Goal: Transaction & Acquisition: Purchase product/service

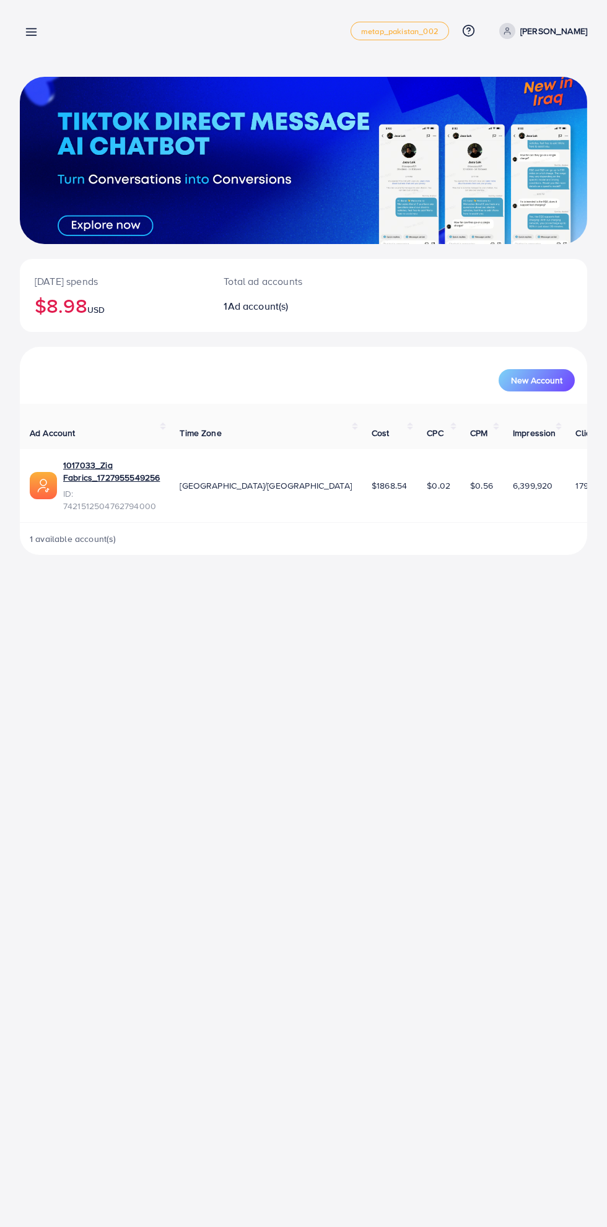
click at [32, 32] on line at bounding box center [32, 32] width 10 height 0
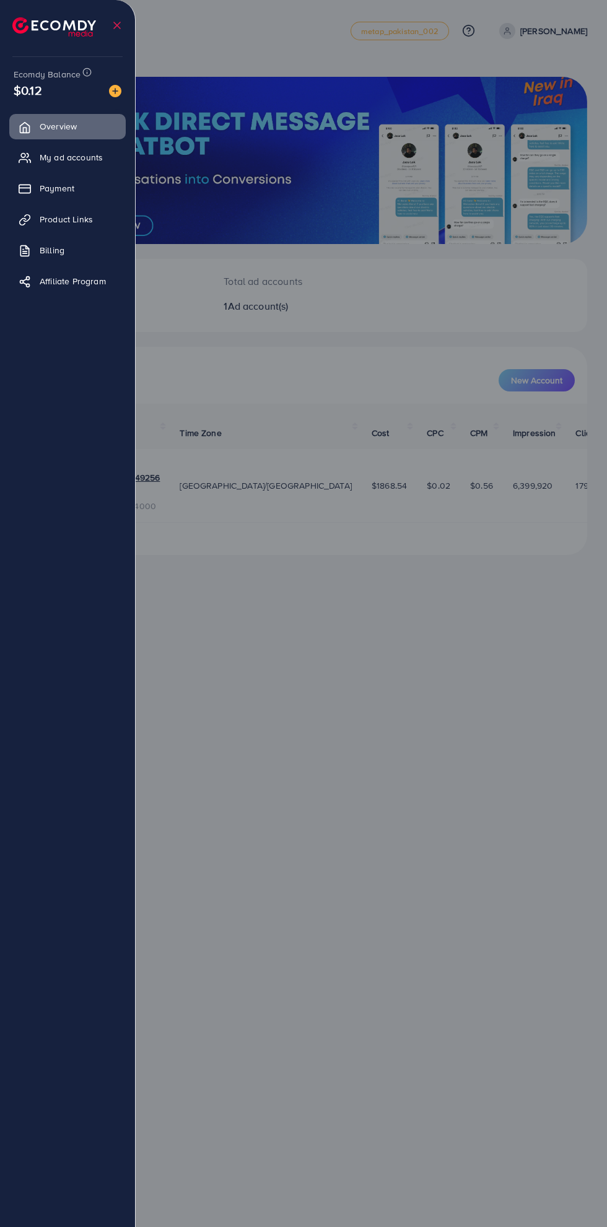
click at [55, 157] on span "My ad accounts" at bounding box center [71, 157] width 63 height 12
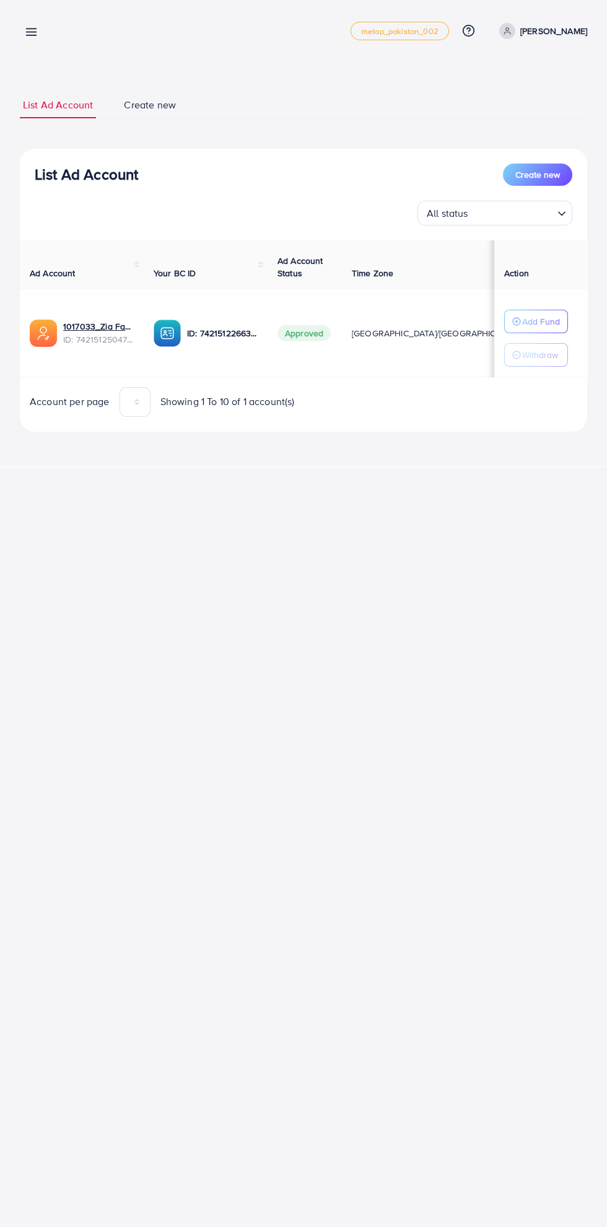
click at [31, 32] on line at bounding box center [32, 32] width 10 height 0
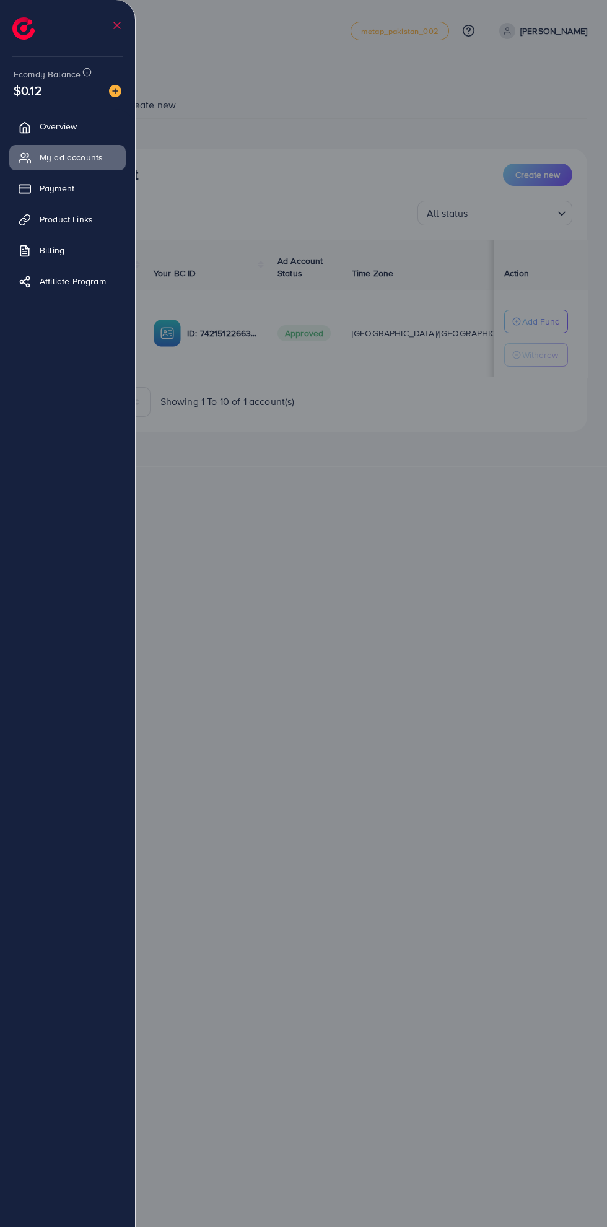
click at [121, 87] on img at bounding box center [115, 91] width 12 height 12
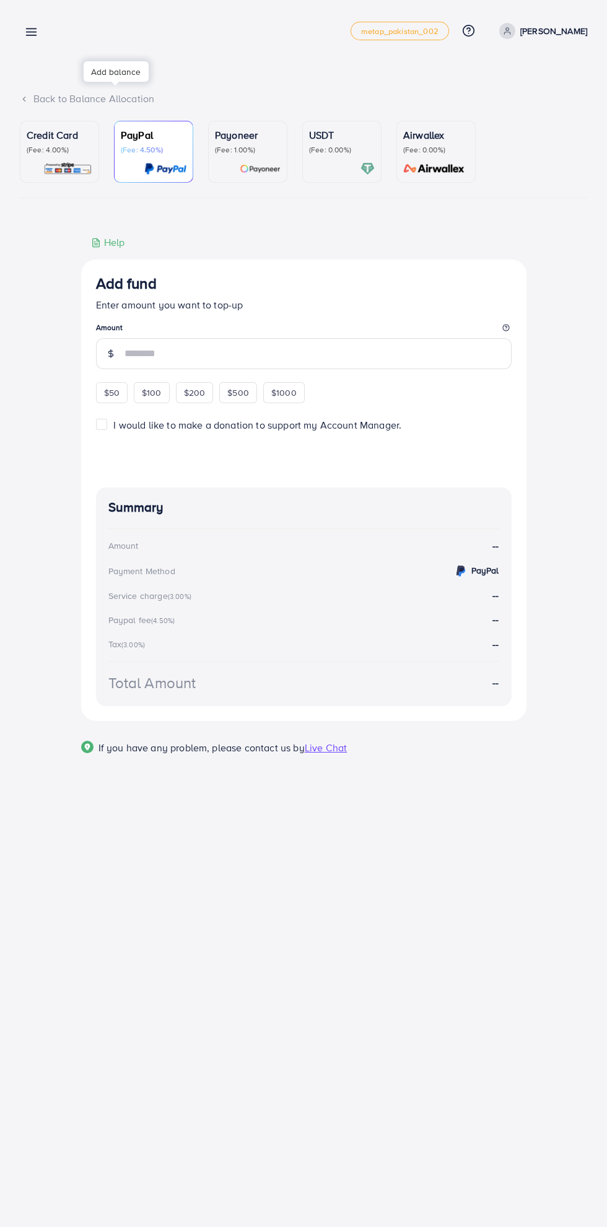
click at [341, 135] on p "USDT" at bounding box center [342, 135] width 66 height 15
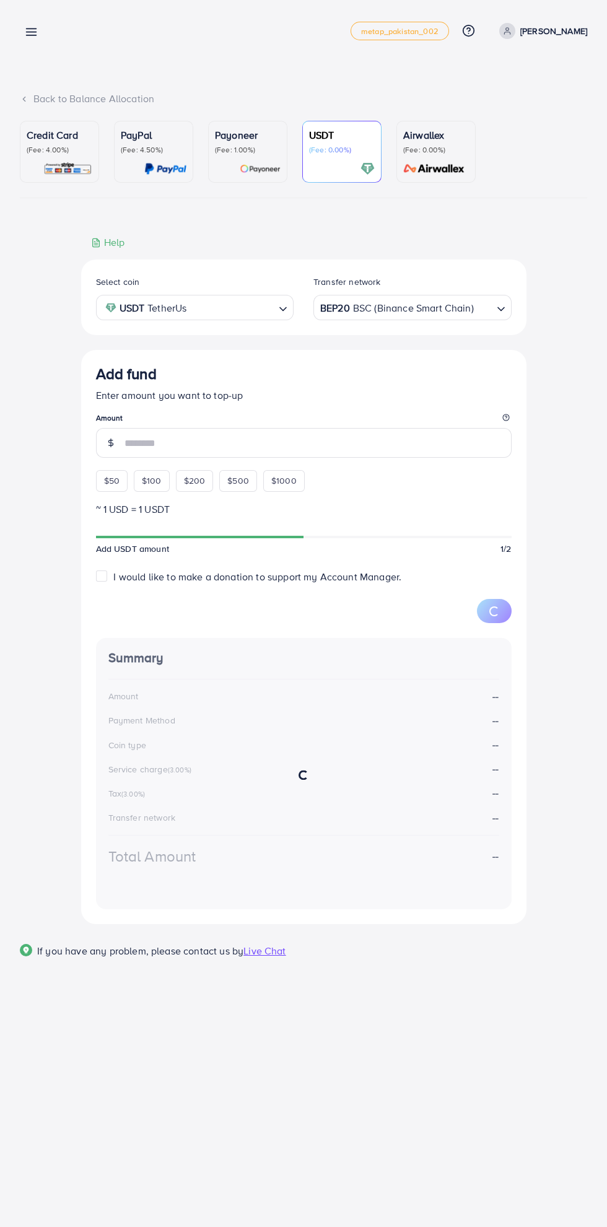
click at [111, 484] on span "$50" at bounding box center [111, 480] width 15 height 12
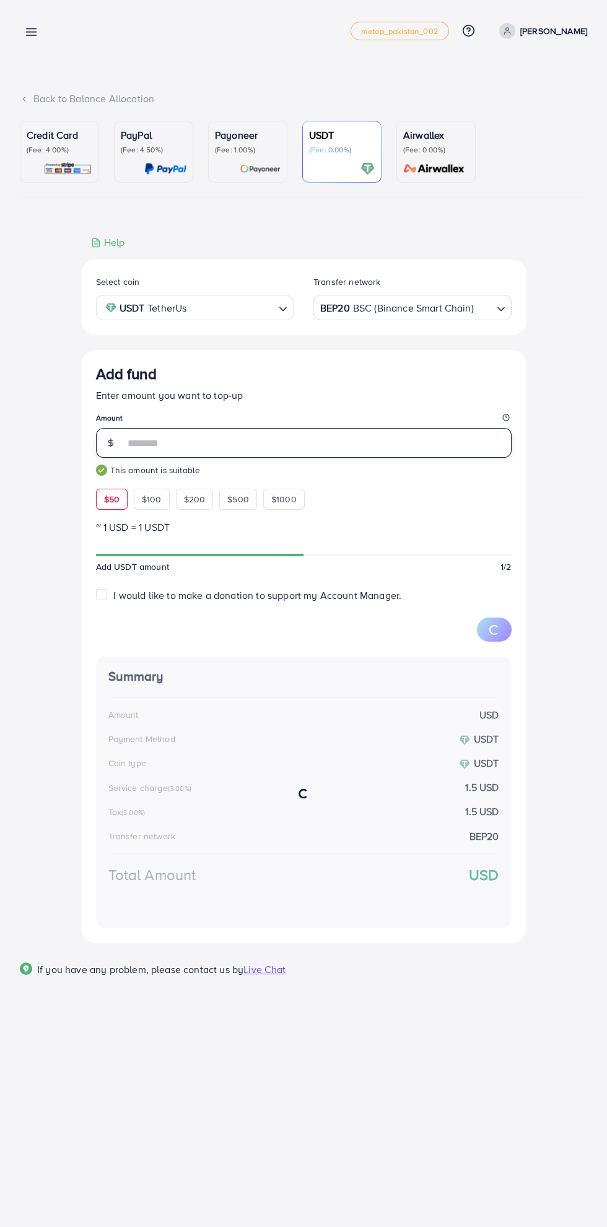
click at [155, 453] on input "**" at bounding box center [318, 443] width 387 height 30
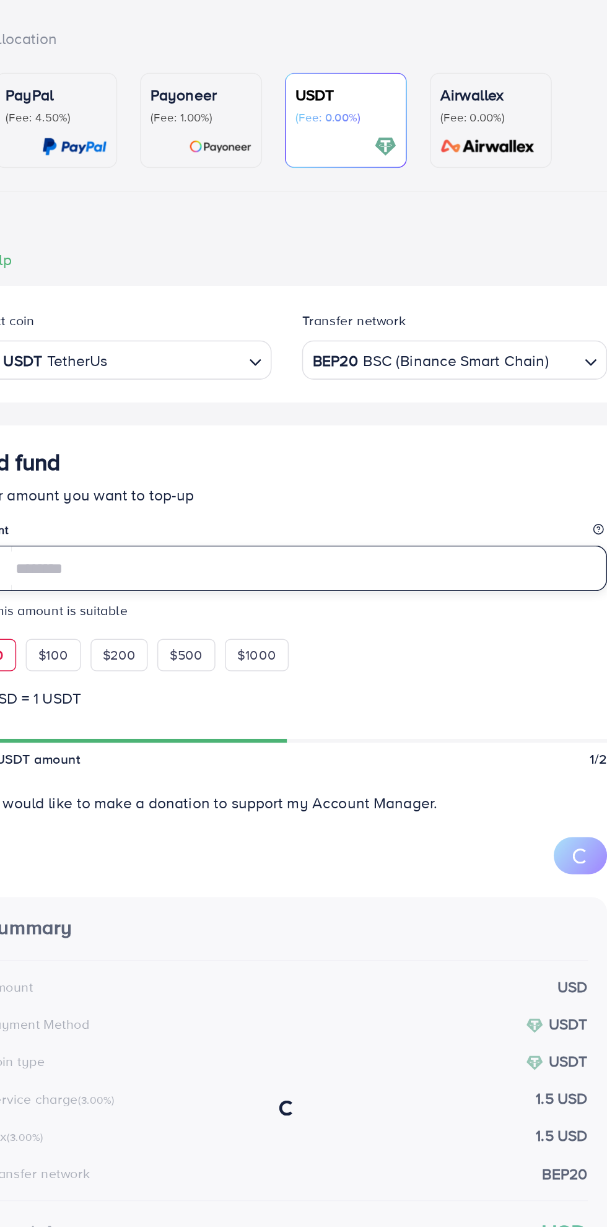
type input "*"
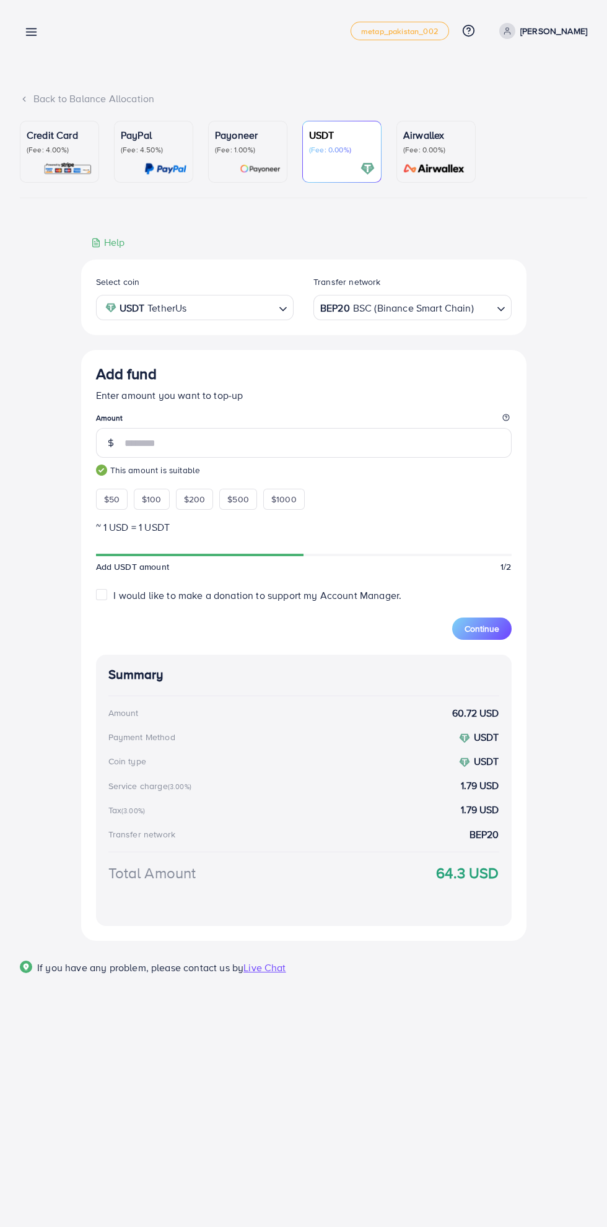
click at [427, 1047] on div "Add fund metap_pakistan_002 Help Center Contact Support Plans and Pricing Term …" at bounding box center [303, 613] width 607 height 1227
click at [175, 447] on input "**" at bounding box center [318, 443] width 387 height 30
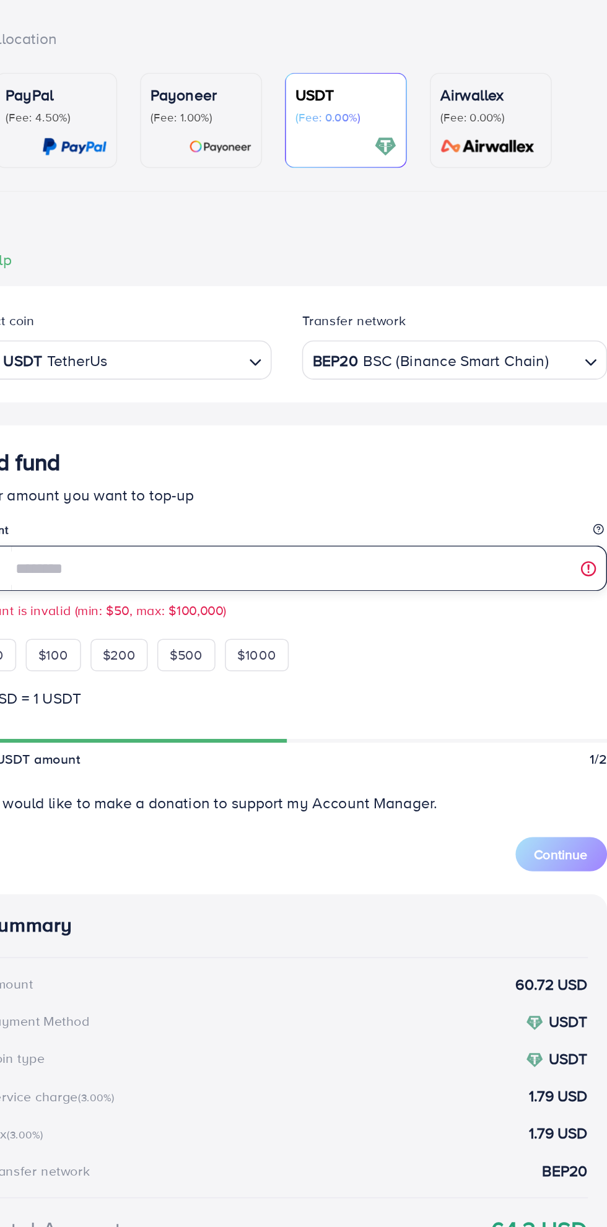
type input "**"
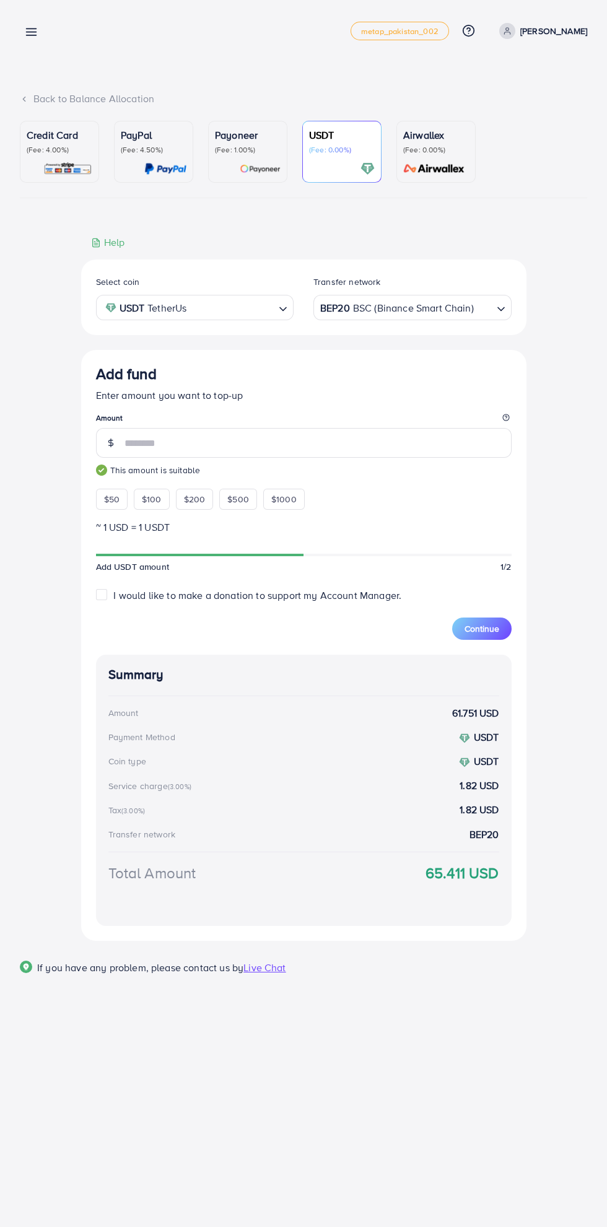
click at [502, 639] on button "Continue" at bounding box center [481, 629] width 59 height 22
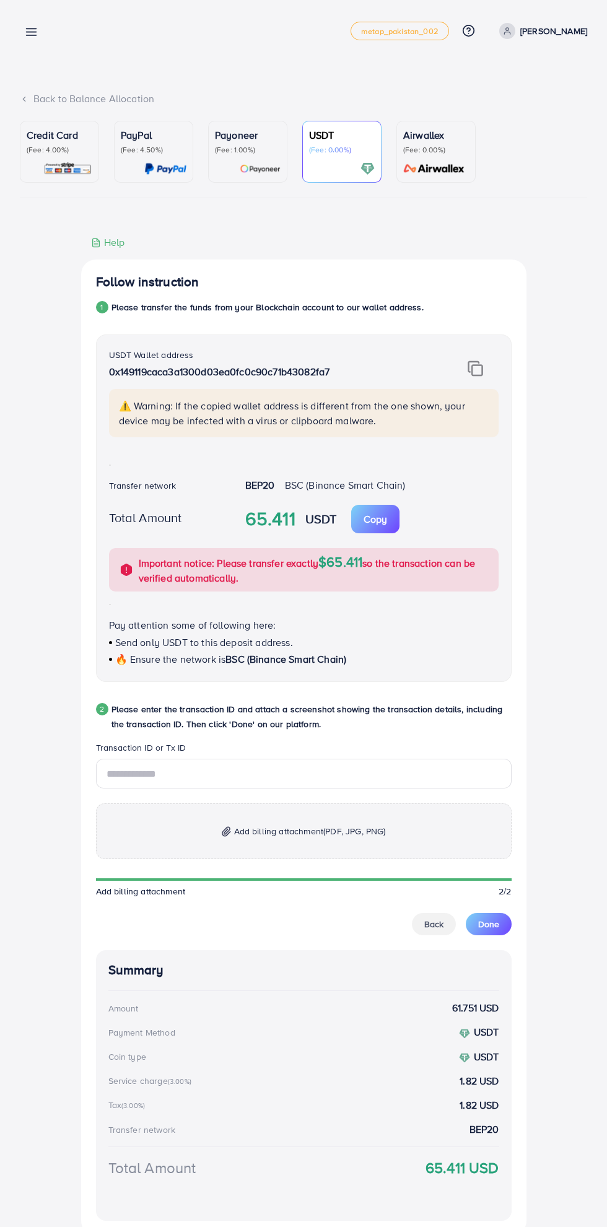
click at [476, 369] on img at bounding box center [475, 368] width 15 height 16
click at [384, 525] on p "Copy" at bounding box center [376, 519] width 24 height 15
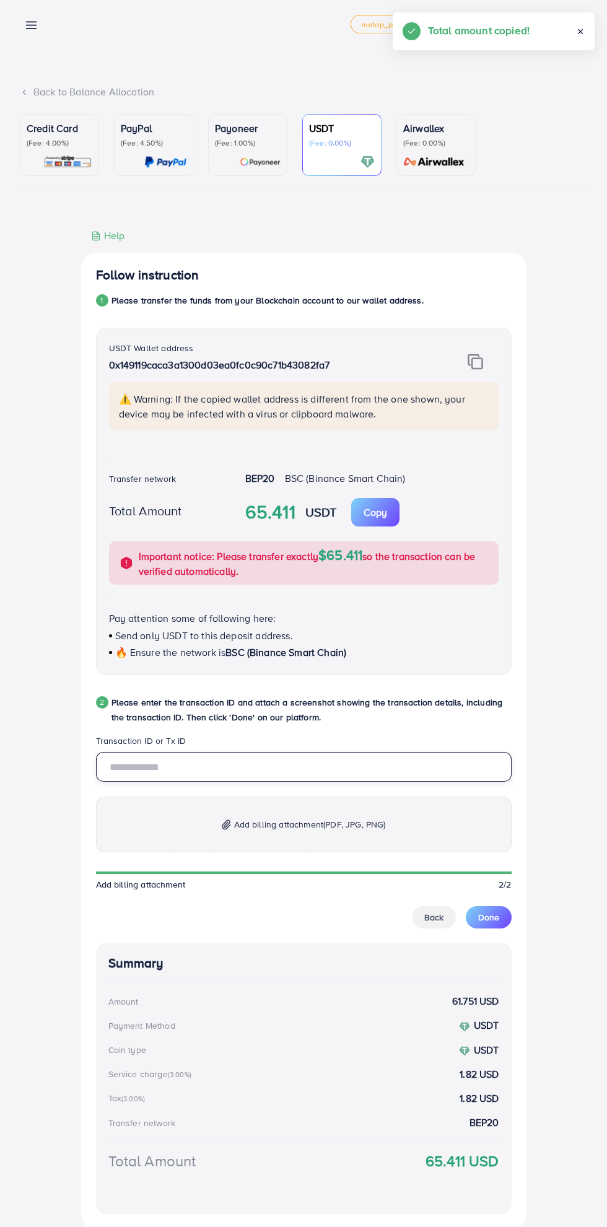
click at [321, 774] on input "text" at bounding box center [304, 767] width 416 height 30
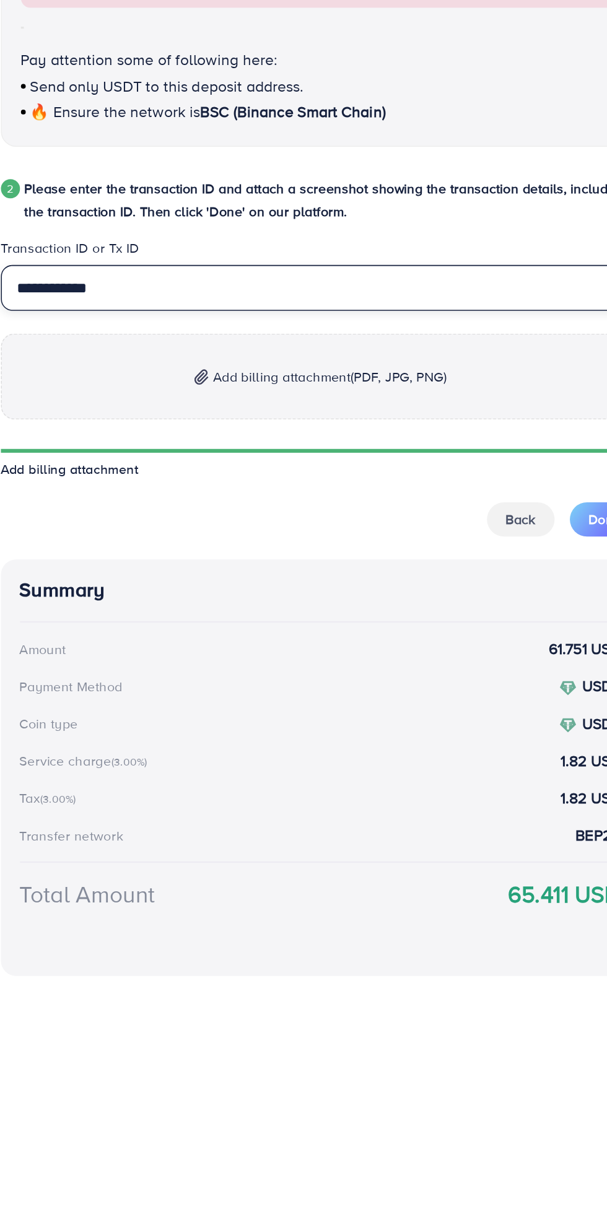
type input "**********"
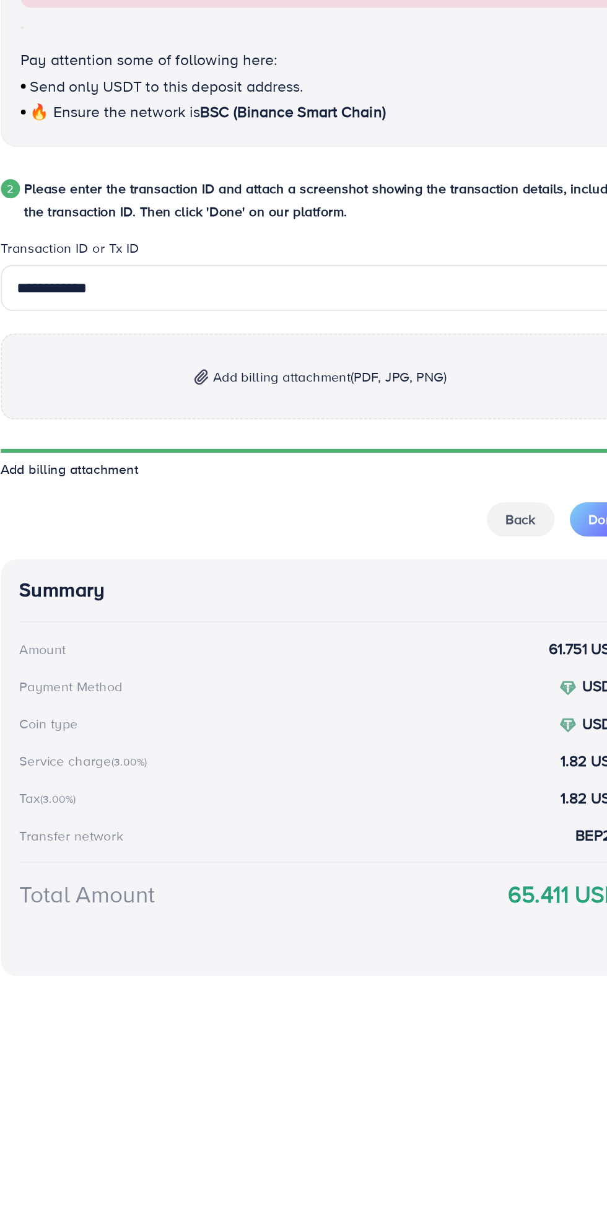
click at [225, 830] on img at bounding box center [226, 824] width 9 height 11
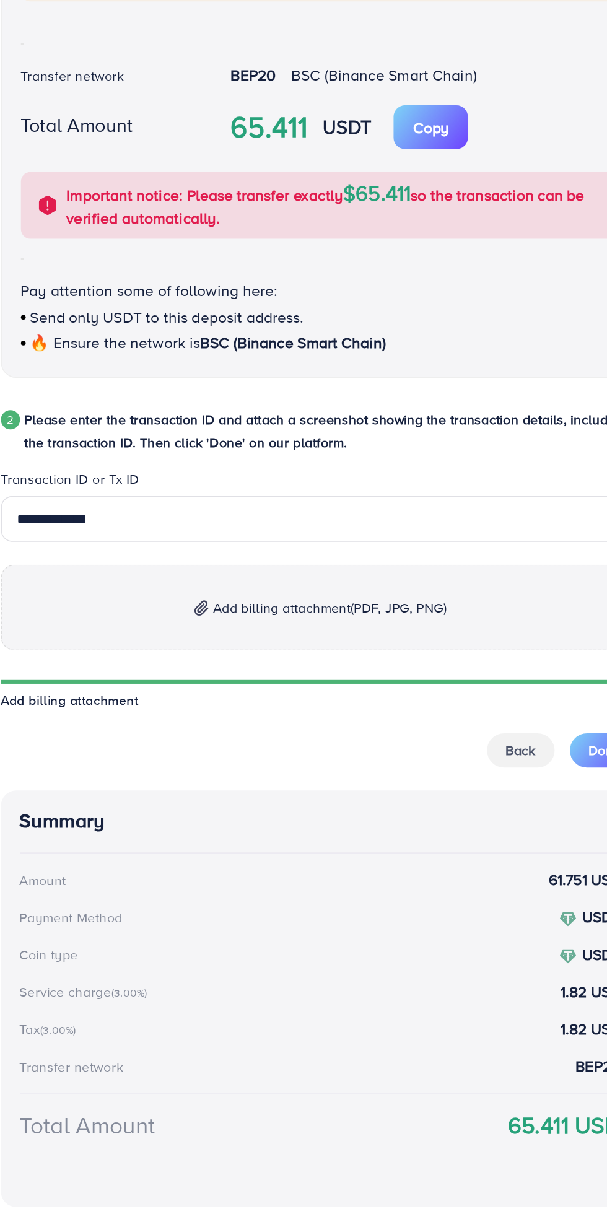
scroll to position [6, 0]
click at [268, 821] on span "Add billing attachment (PDF, JPG, PNG)" at bounding box center [310, 825] width 152 height 15
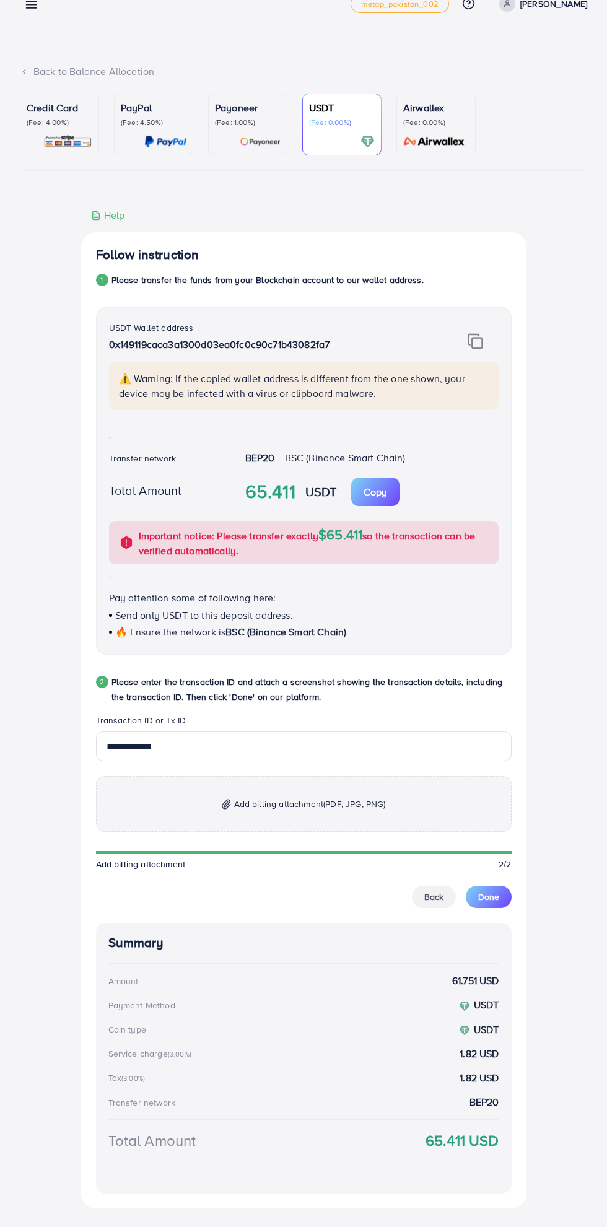
scroll to position [24, 0]
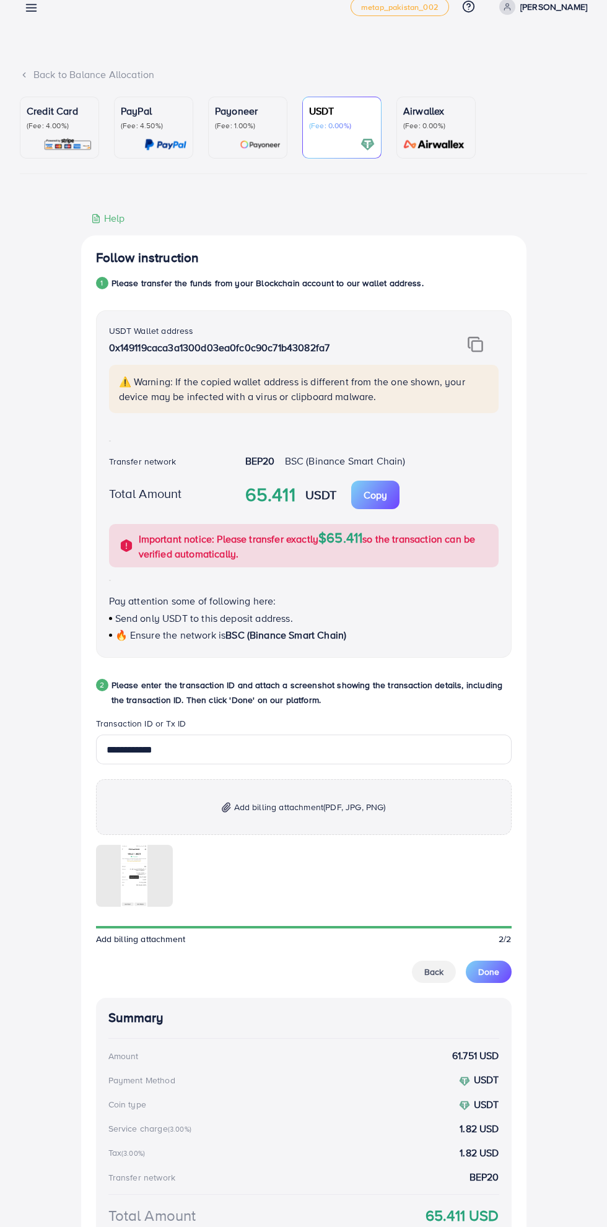
click at [503, 981] on button "Done" at bounding box center [489, 972] width 46 height 22
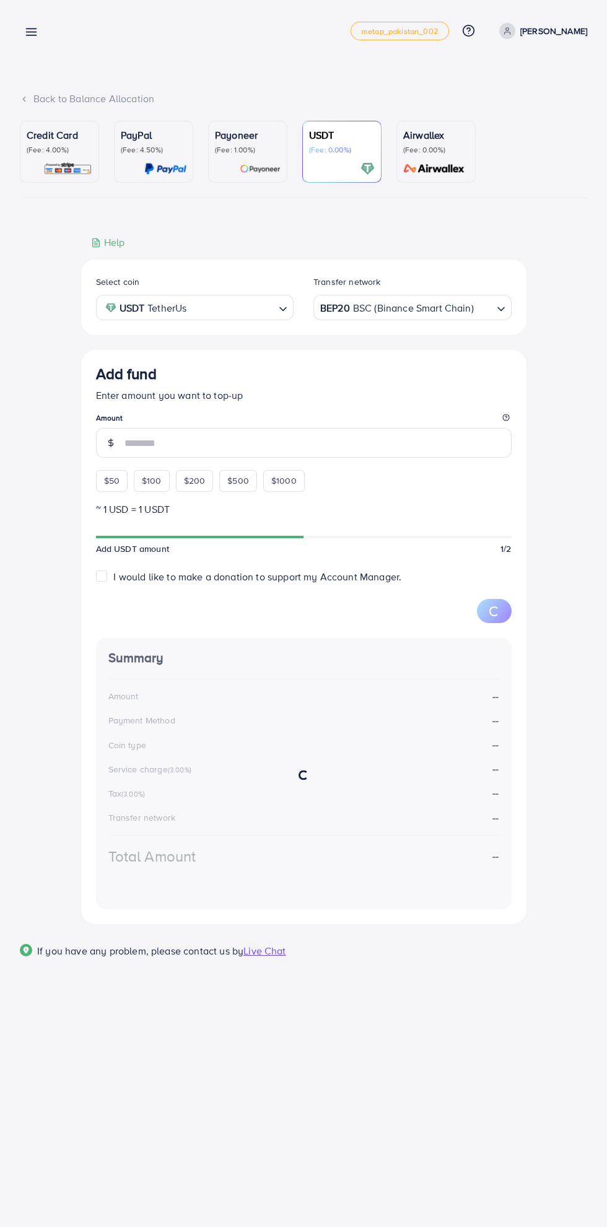
scroll to position [0, 0]
click at [84, 94] on div "Back to Balance Allocation" at bounding box center [303, 99] width 567 height 14
click at [31, 32] on line at bounding box center [32, 32] width 10 height 0
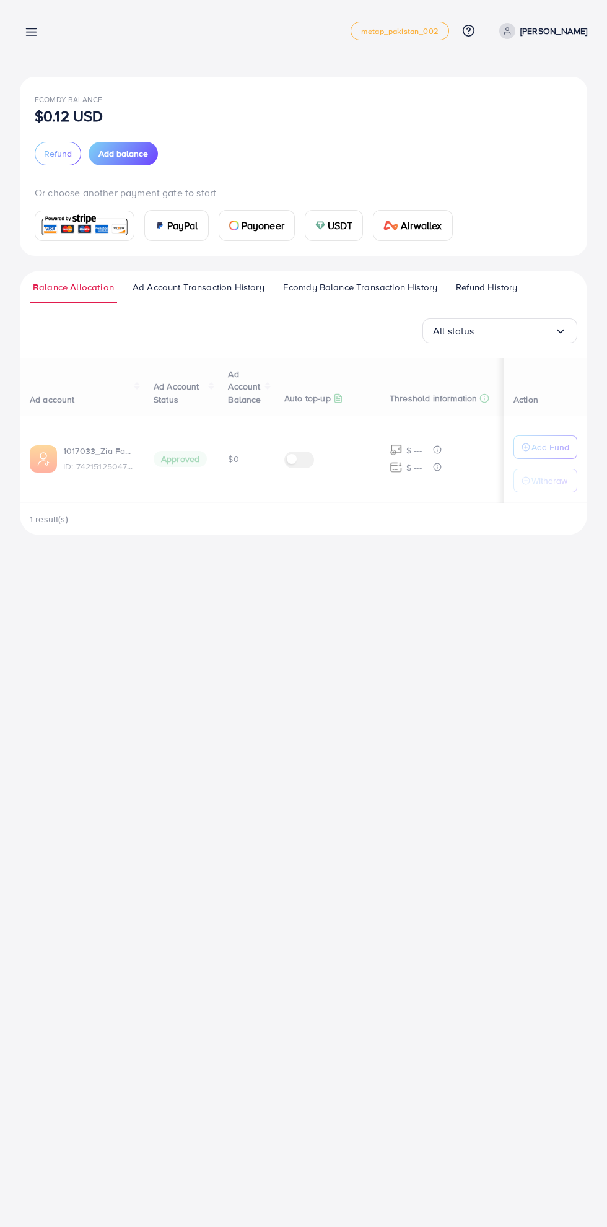
click at [81, 157] on div at bounding box center [303, 736] width 607 height 1472
click at [31, 32] on line at bounding box center [32, 32] width 10 height 0
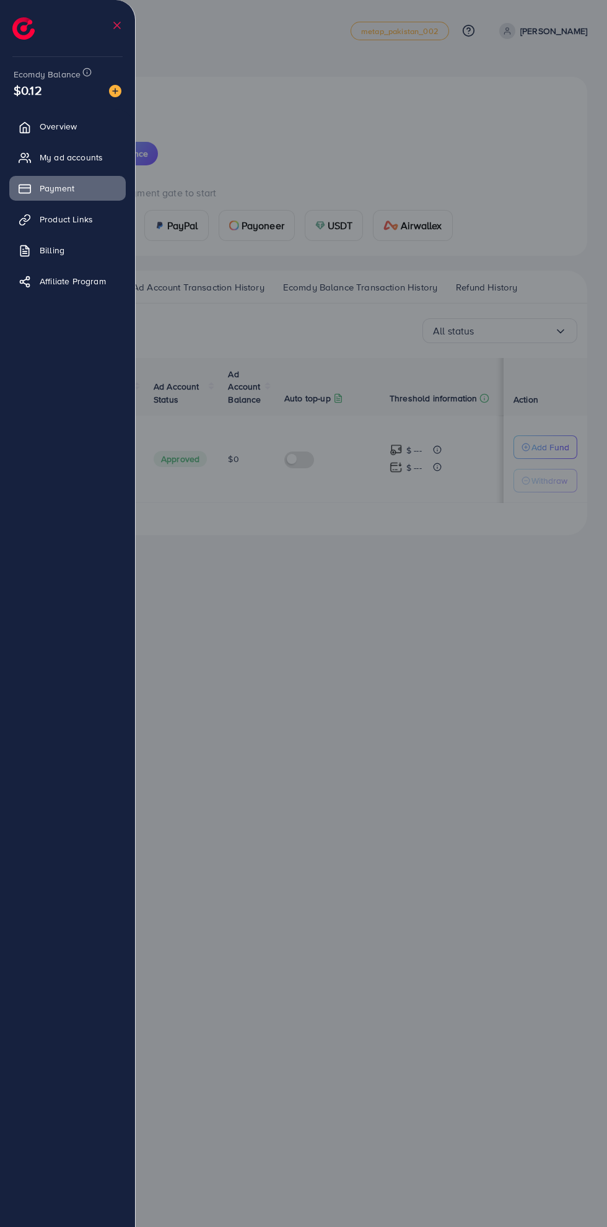
click at [74, 159] on span "My ad accounts" at bounding box center [71, 157] width 63 height 12
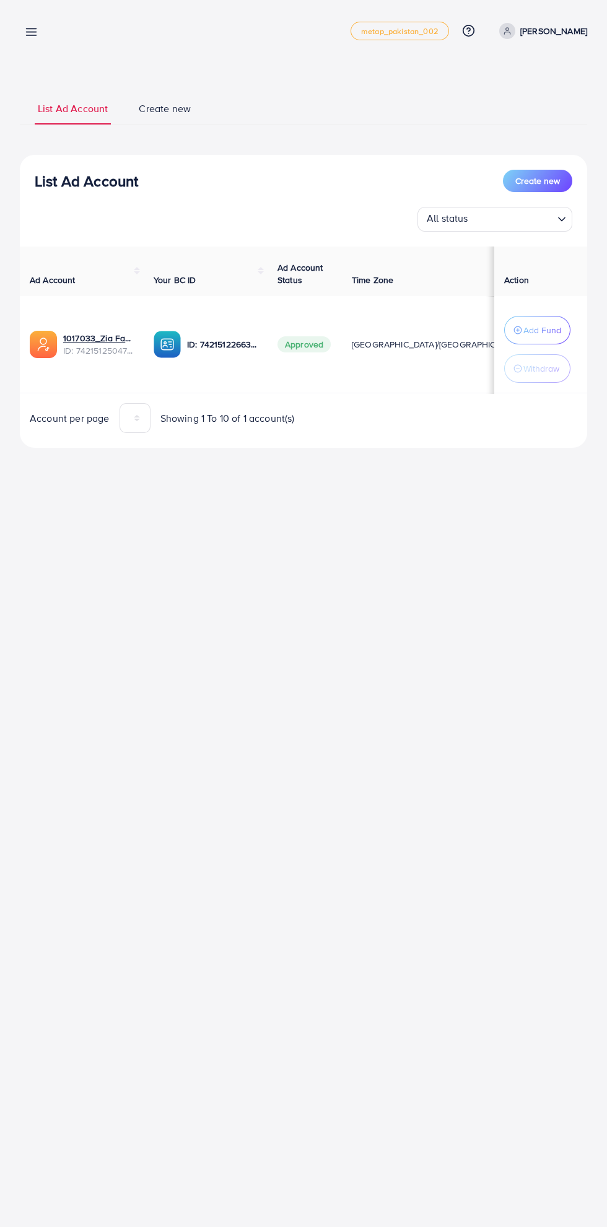
click at [33, 32] on line at bounding box center [32, 32] width 10 height 0
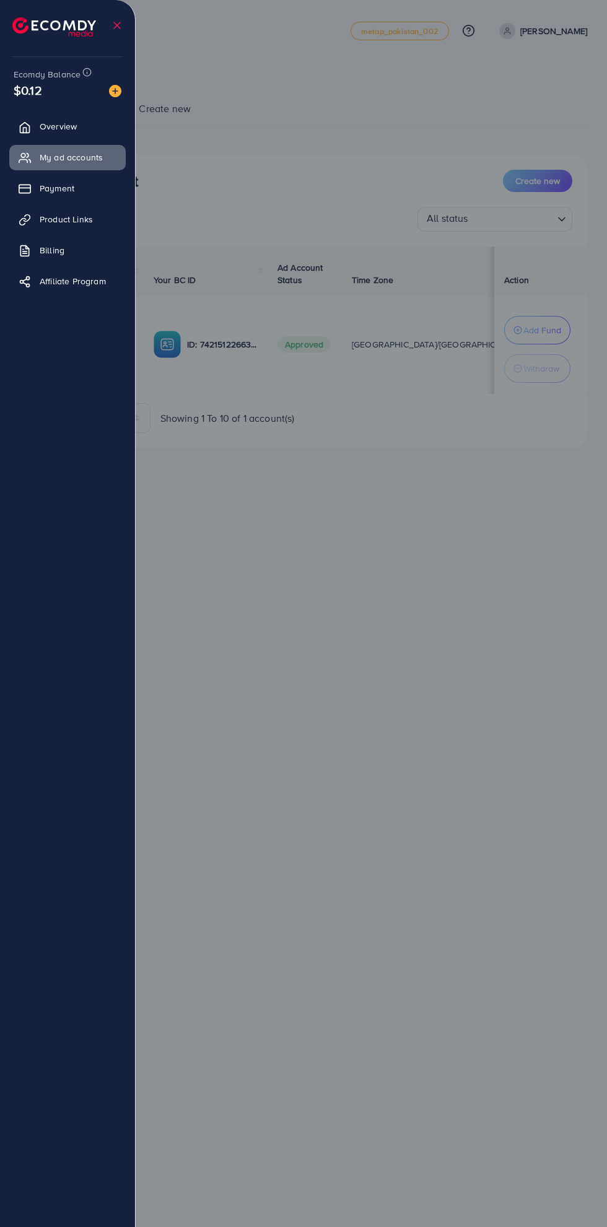
click at [318, 715] on div at bounding box center [303, 736] width 607 height 1472
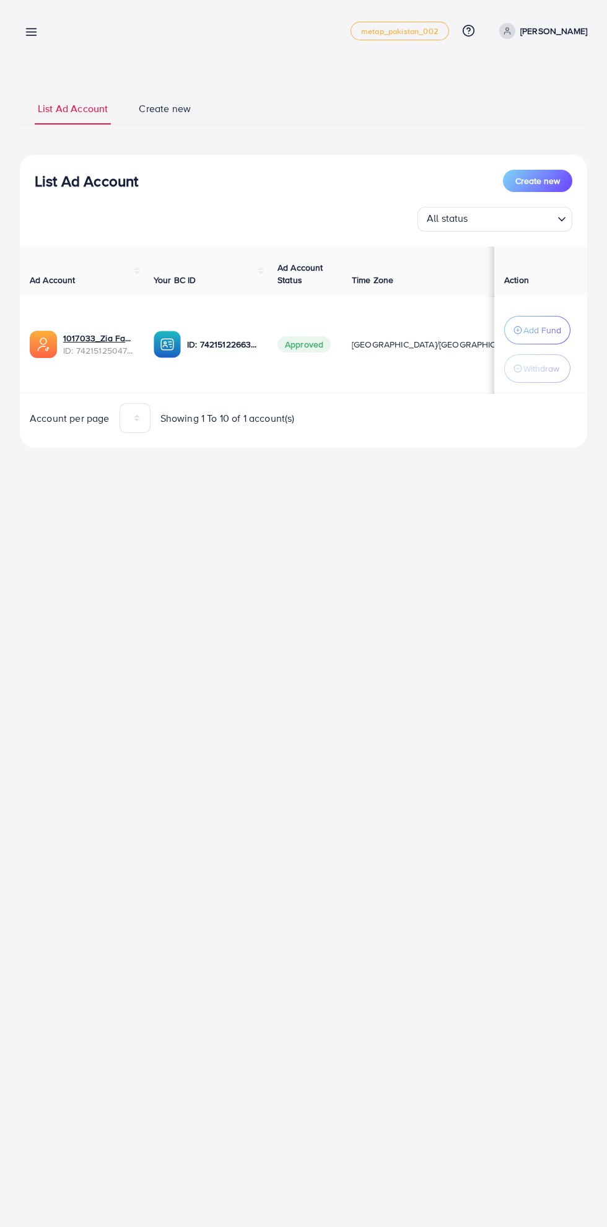
click at [36, 32] on line at bounding box center [32, 32] width 10 height 0
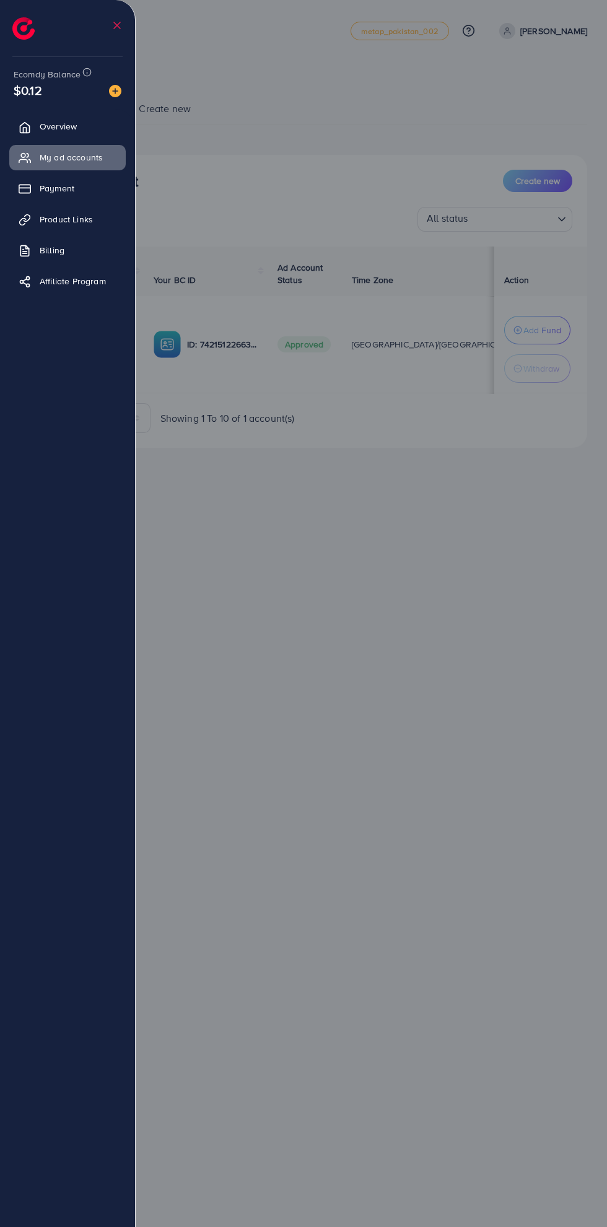
click at [432, 662] on div at bounding box center [303, 736] width 607 height 1472
